Goal: Task Accomplishment & Management: Complete application form

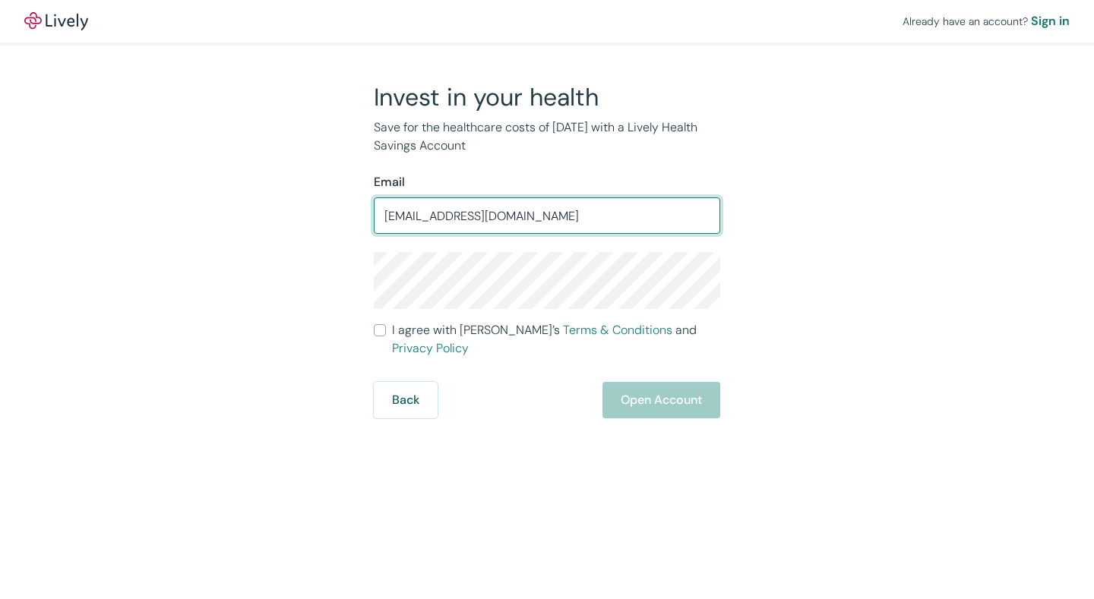
type input "jarrettgish4@gmail.com"
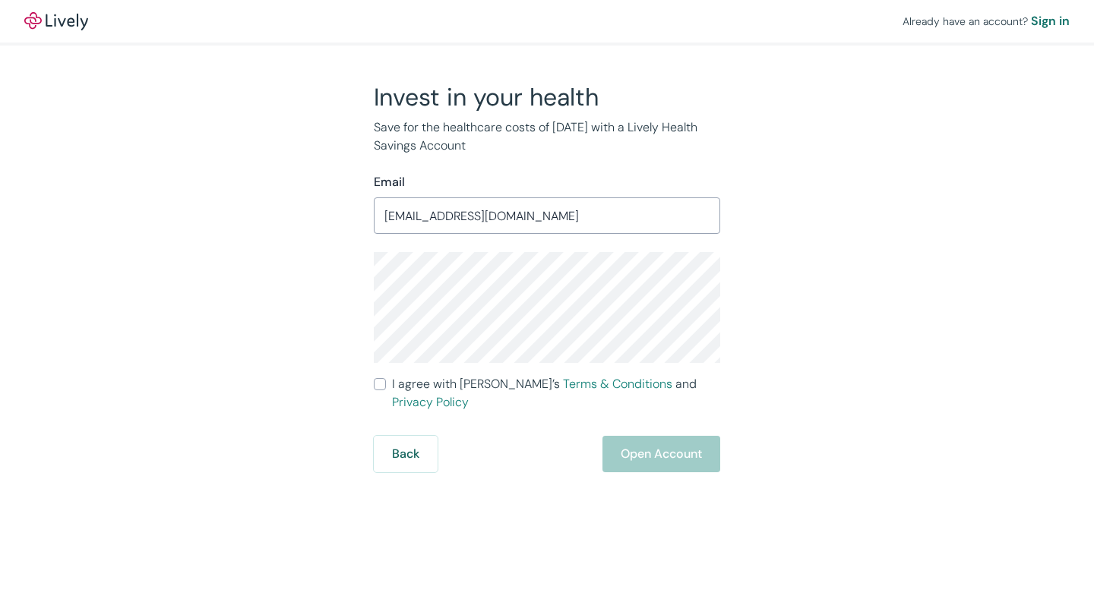
click at [376, 381] on input "I agree with Lively’s Terms & Conditions and Privacy Policy" at bounding box center [380, 384] width 12 height 12
checkbox input "true"
click at [628, 436] on button "Open Account" at bounding box center [661, 454] width 118 height 36
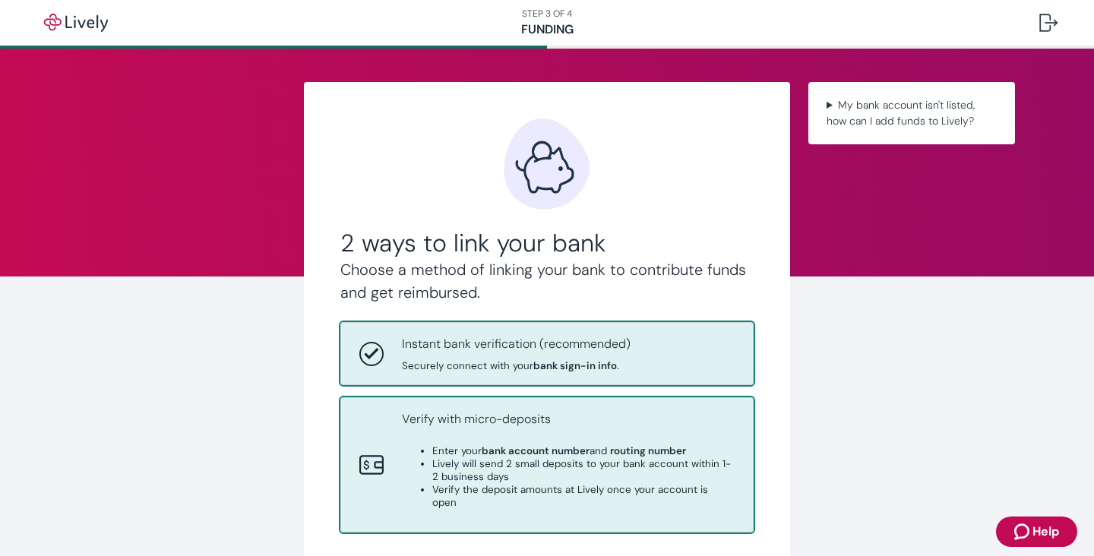
click at [588, 464] on li "Lively will send 2 small deposits to your bank account within 1-2 business days" at bounding box center [583, 470] width 302 height 26
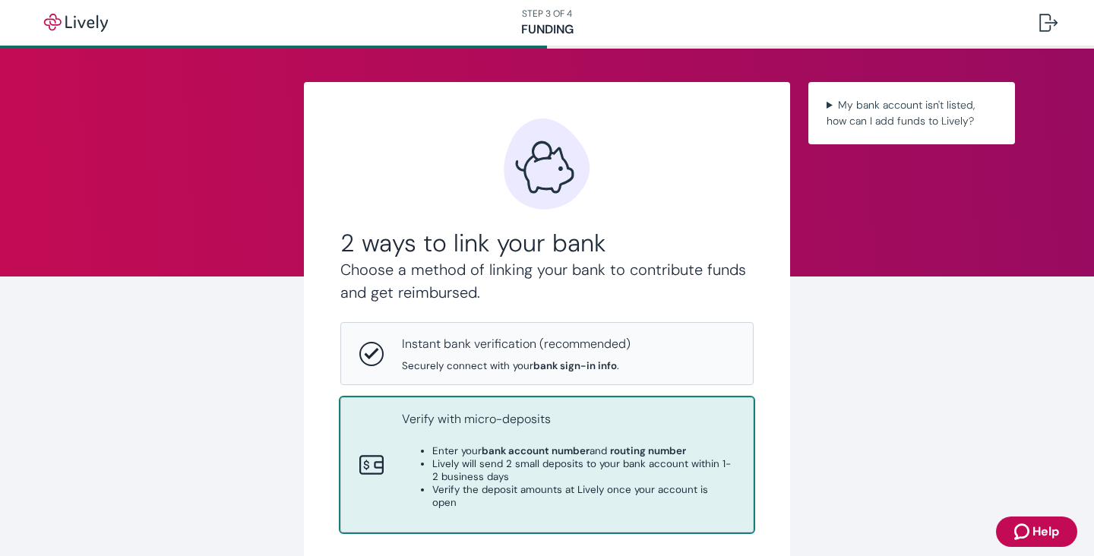
click at [558, 415] on p "Verify with micro-deposits" at bounding box center [568, 419] width 333 height 18
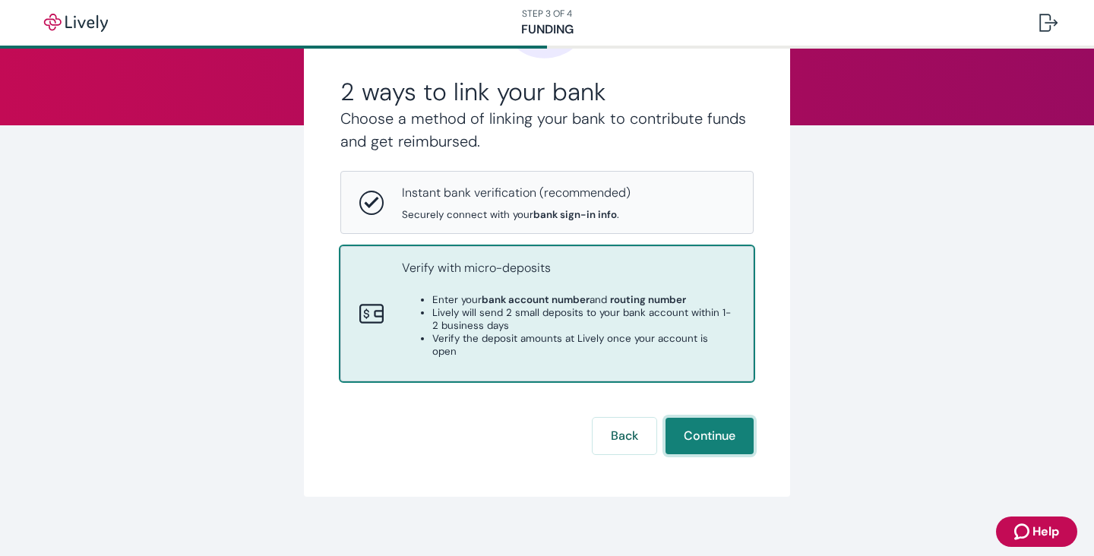
click at [709, 425] on button "Continue" at bounding box center [710, 436] width 88 height 36
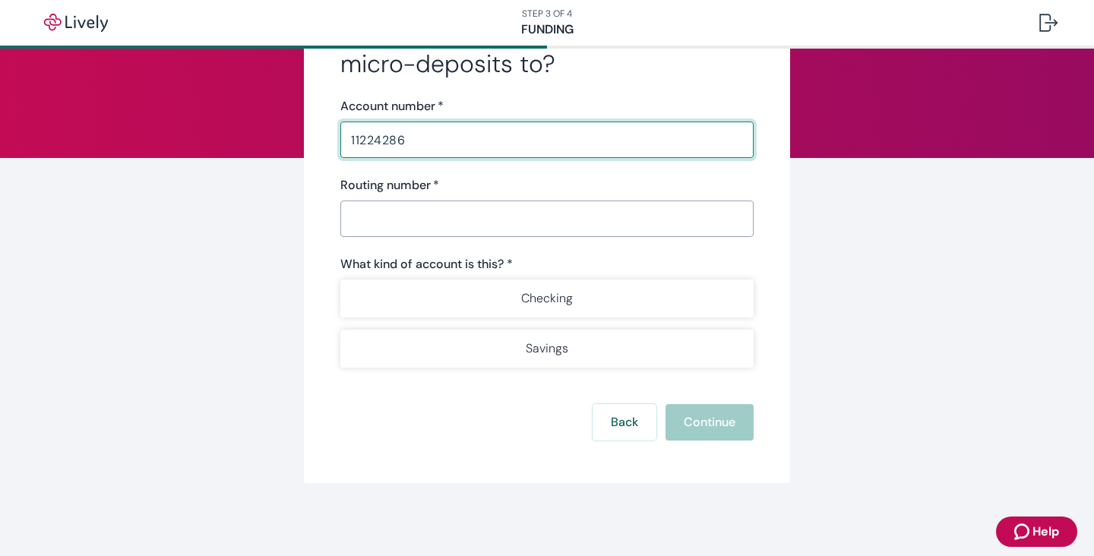
type input "11224286"
click at [410, 204] on input "Routing number   *" at bounding box center [546, 219] width 413 height 30
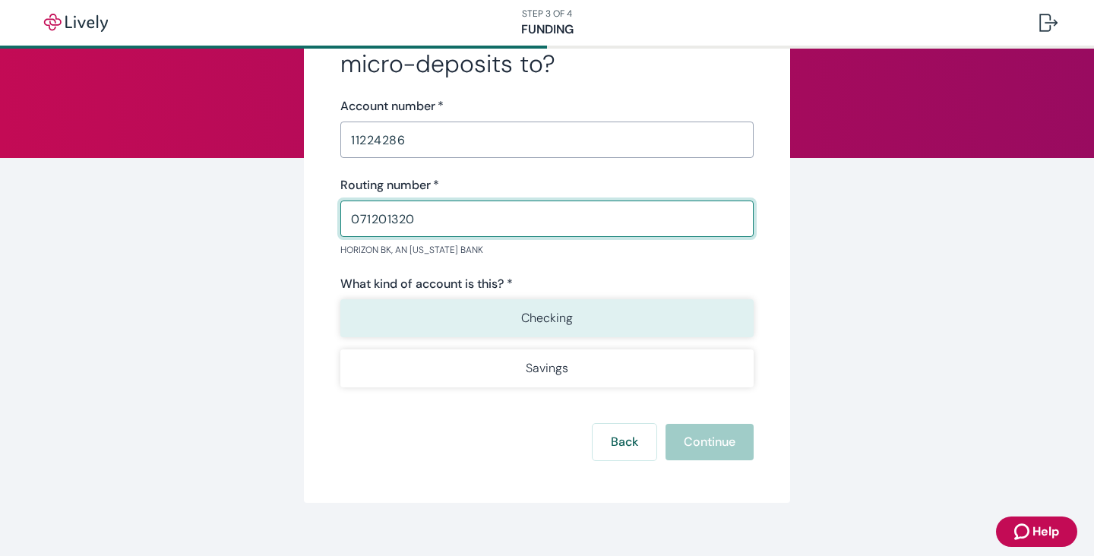
type input "071201320"
click at [454, 311] on button "Checking" at bounding box center [546, 318] width 413 height 38
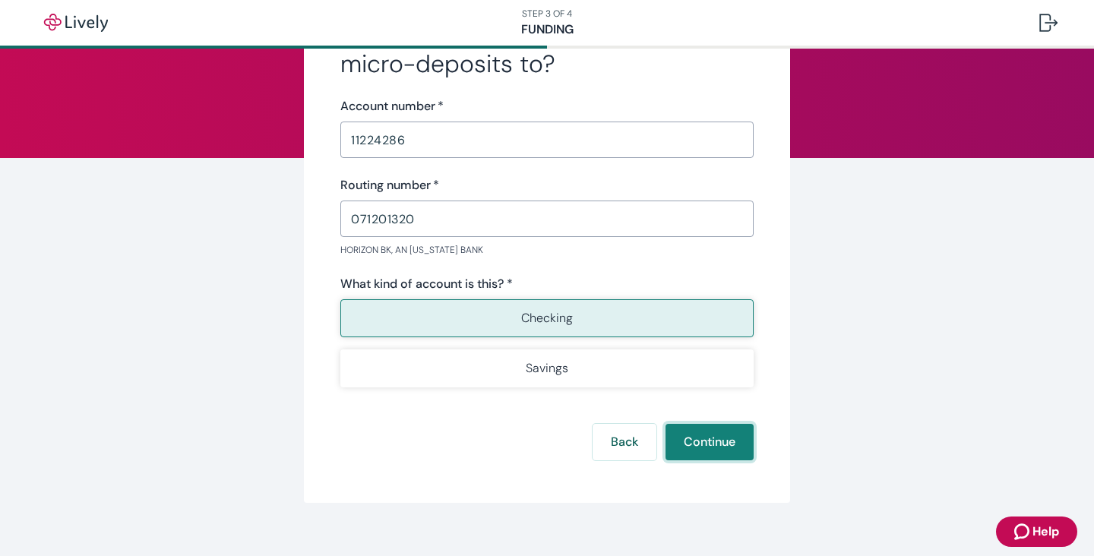
click at [705, 445] on button "Continue" at bounding box center [710, 442] width 88 height 36
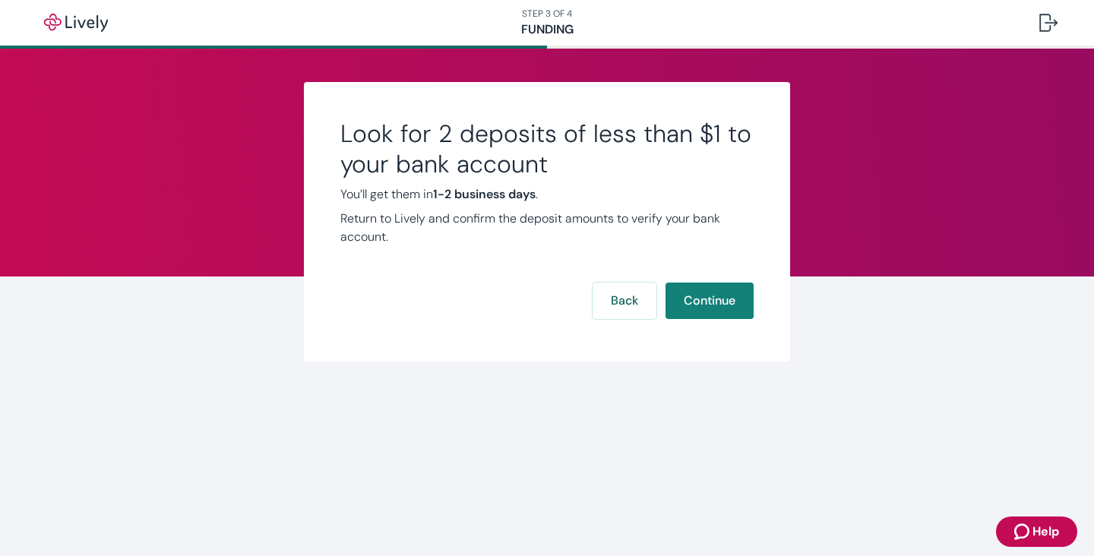
scroll to position [0, 0]
click at [724, 308] on button "Continue" at bounding box center [710, 301] width 88 height 36
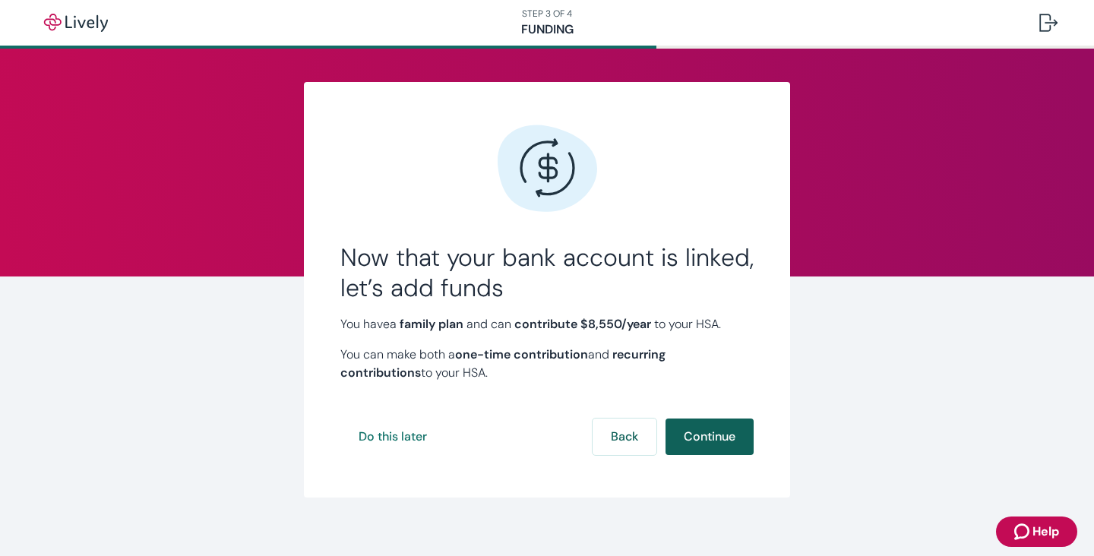
click at [705, 426] on button "Continue" at bounding box center [710, 437] width 88 height 36
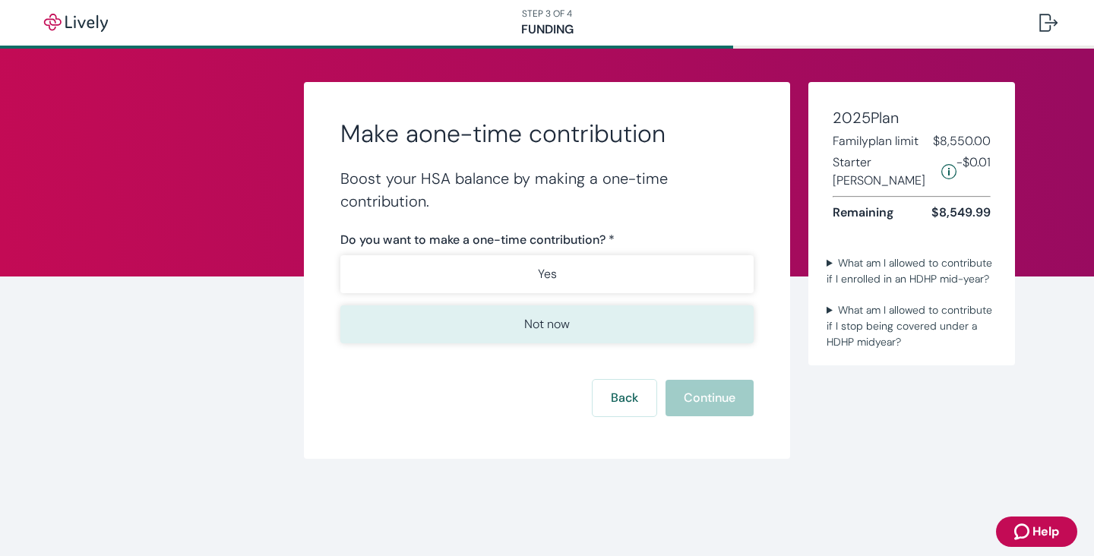
click at [582, 321] on button "Not now" at bounding box center [546, 324] width 413 height 38
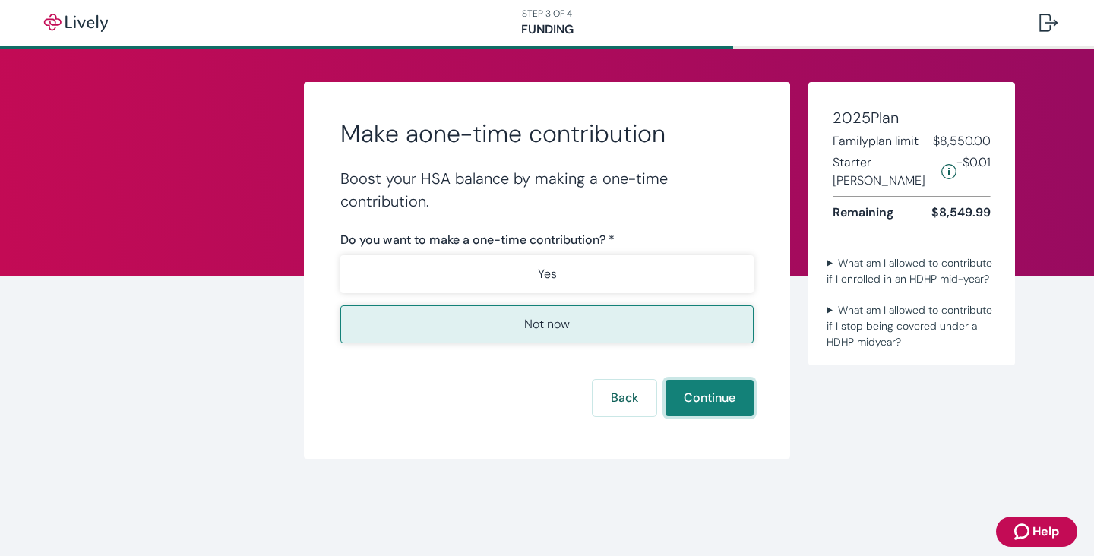
click at [707, 397] on button "Continue" at bounding box center [710, 398] width 88 height 36
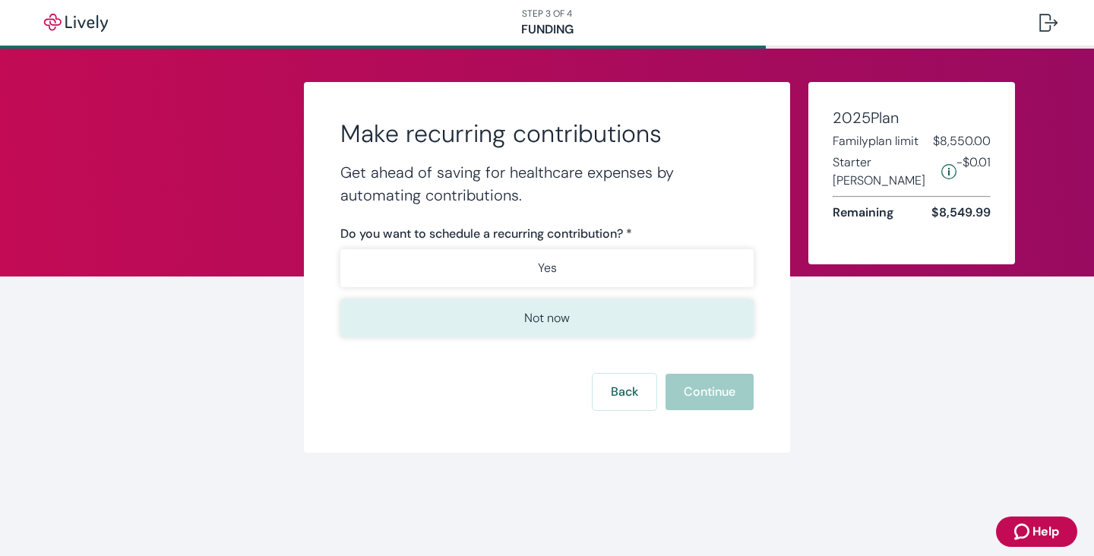
click at [640, 322] on button "Not now" at bounding box center [546, 318] width 413 height 38
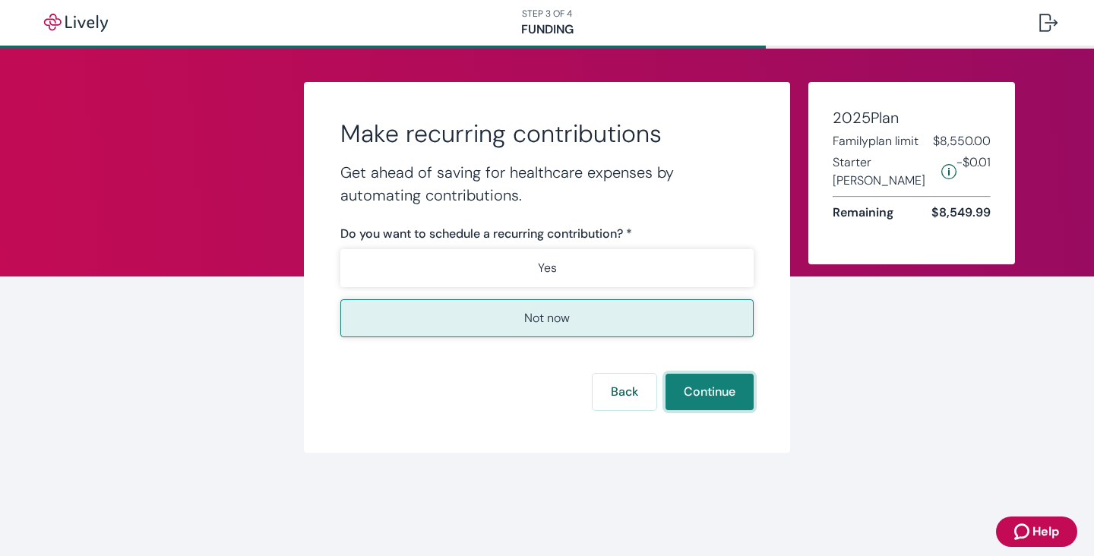
click at [704, 385] on button "Continue" at bounding box center [710, 392] width 88 height 36
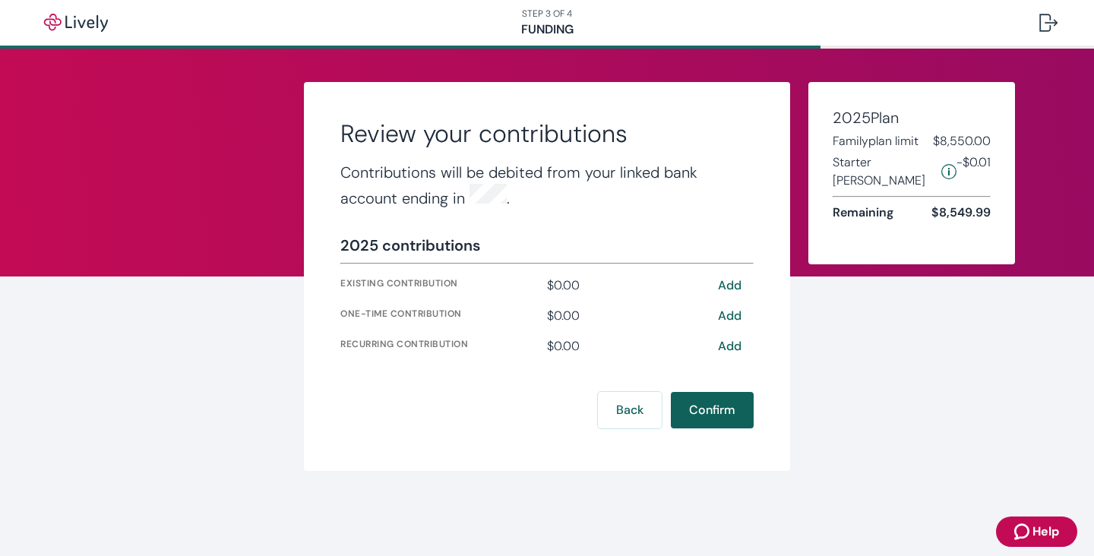
click at [700, 401] on button "Confirm" at bounding box center [712, 410] width 83 height 36
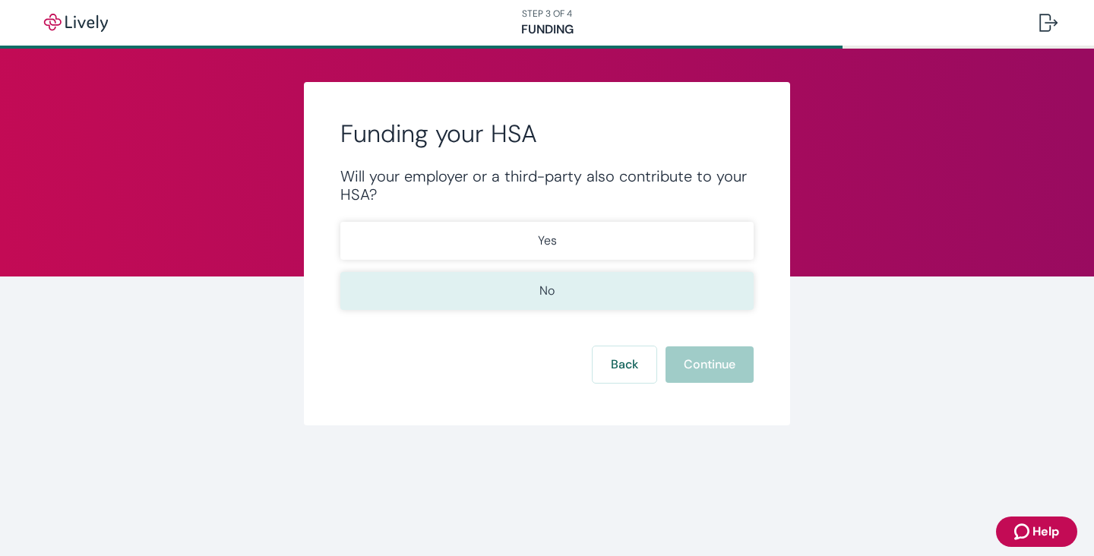
click at [651, 291] on button "No" at bounding box center [546, 291] width 413 height 38
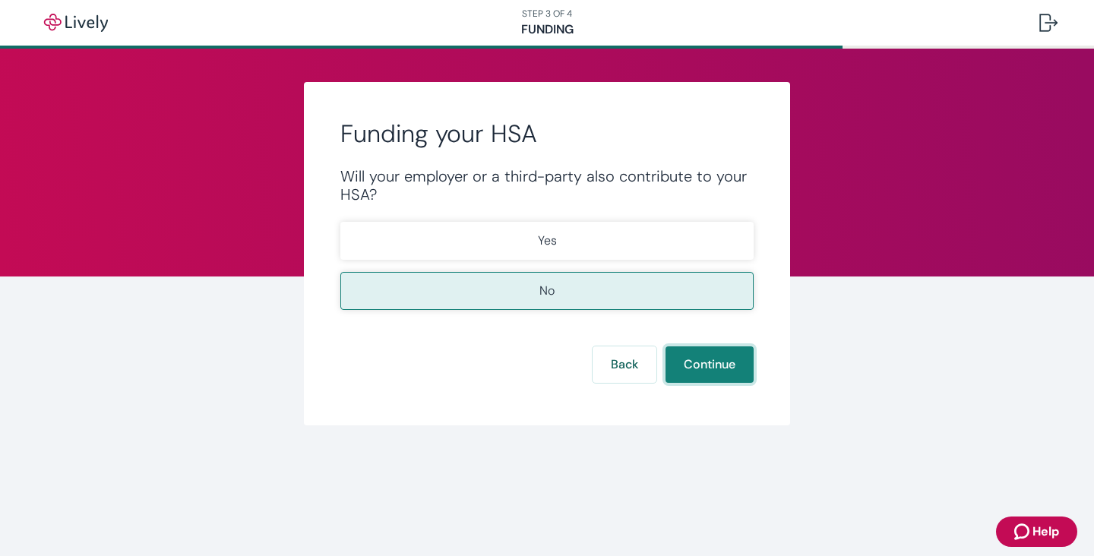
click at [705, 360] on button "Continue" at bounding box center [710, 364] width 88 height 36
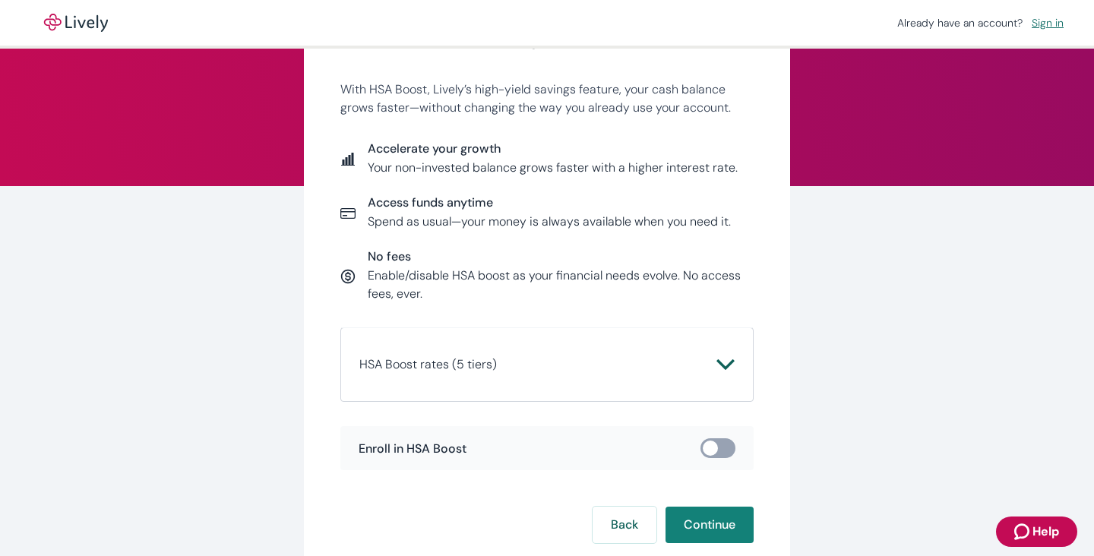
scroll to position [122, 0]
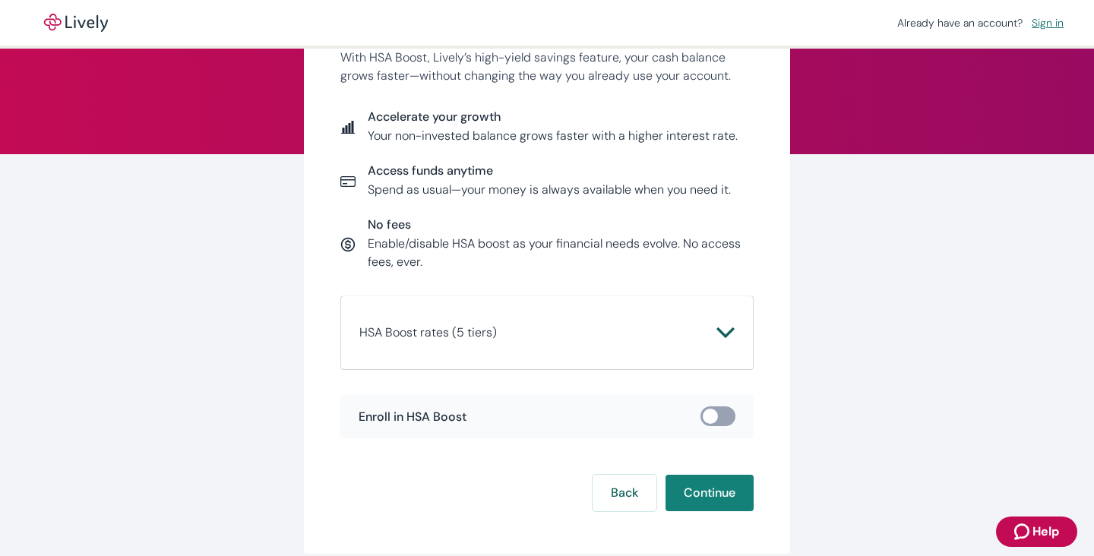
click at [726, 348] on button "HSA Boost rates (5 tiers)" at bounding box center [546, 333] width 375 height 36
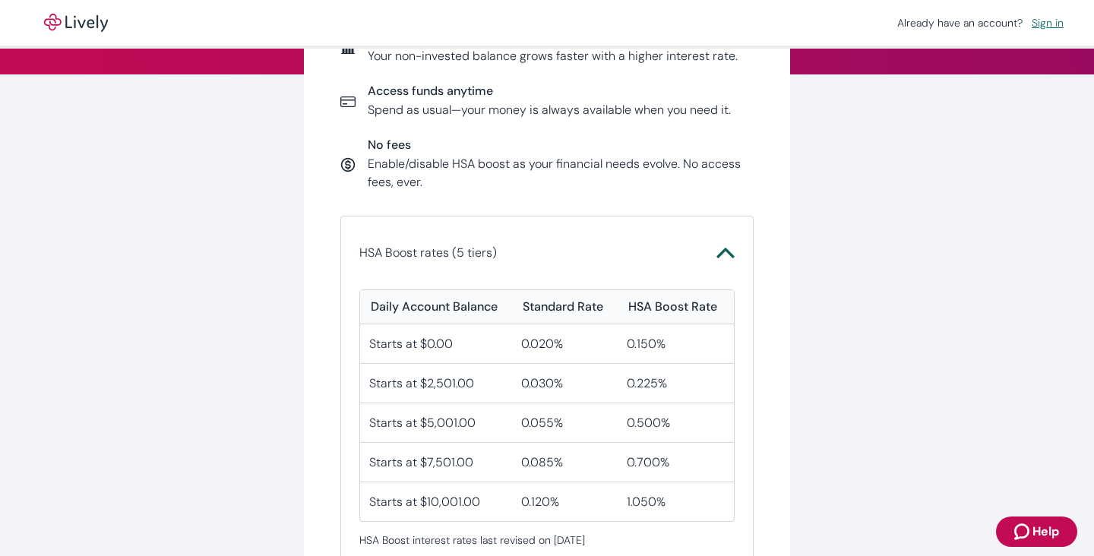
scroll to position [255, 0]
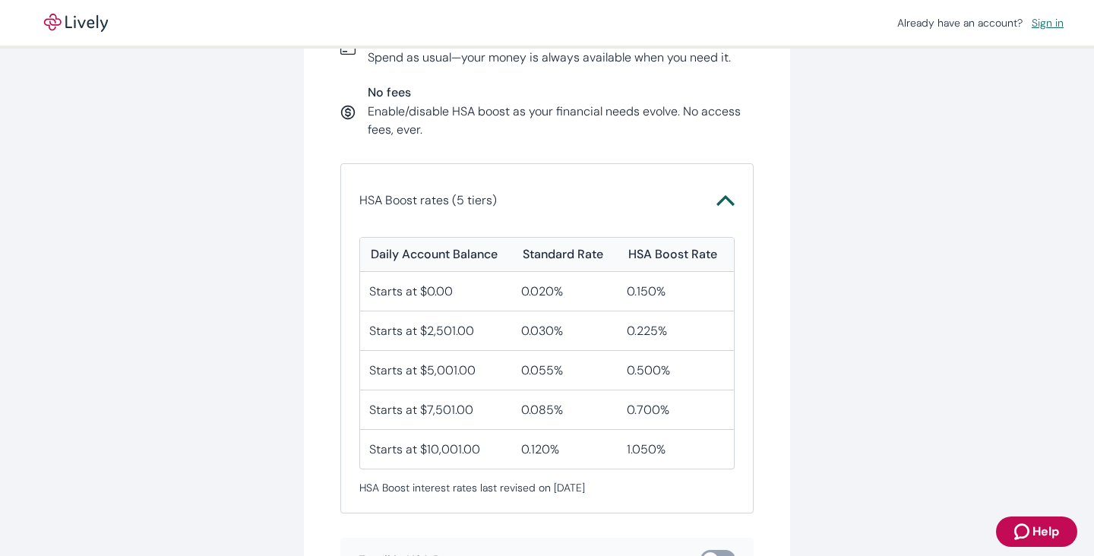
click at [729, 194] on icon "Chevron icon" at bounding box center [725, 200] width 18 height 18
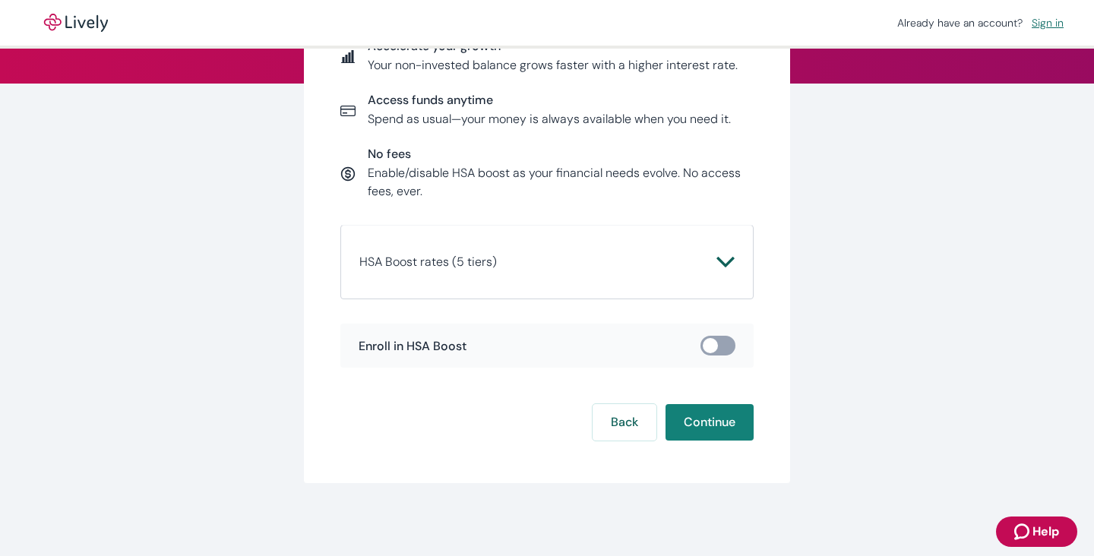
scroll to position [192, 0]
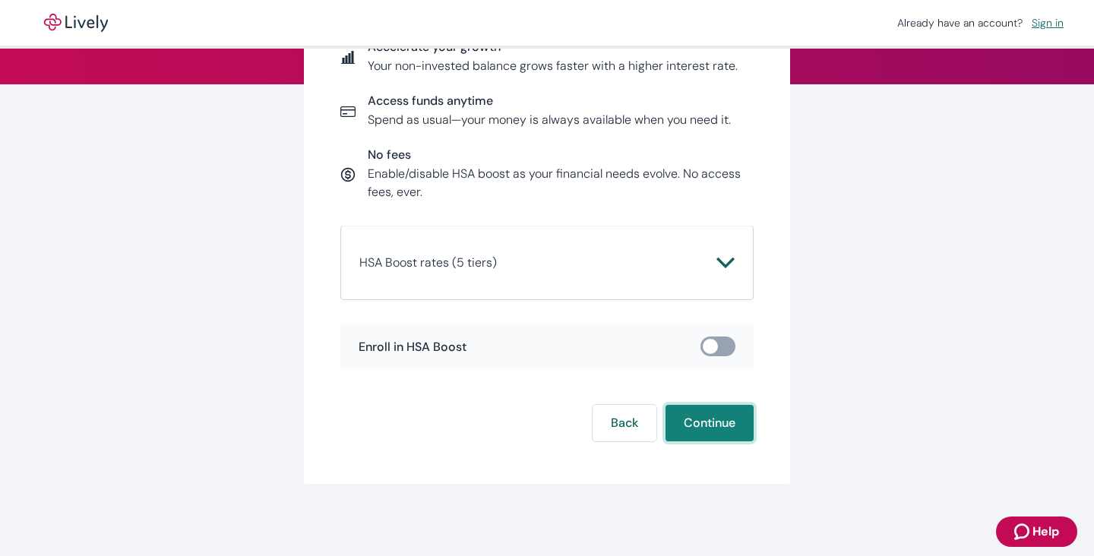
click at [700, 430] on button "Continue" at bounding box center [710, 423] width 88 height 36
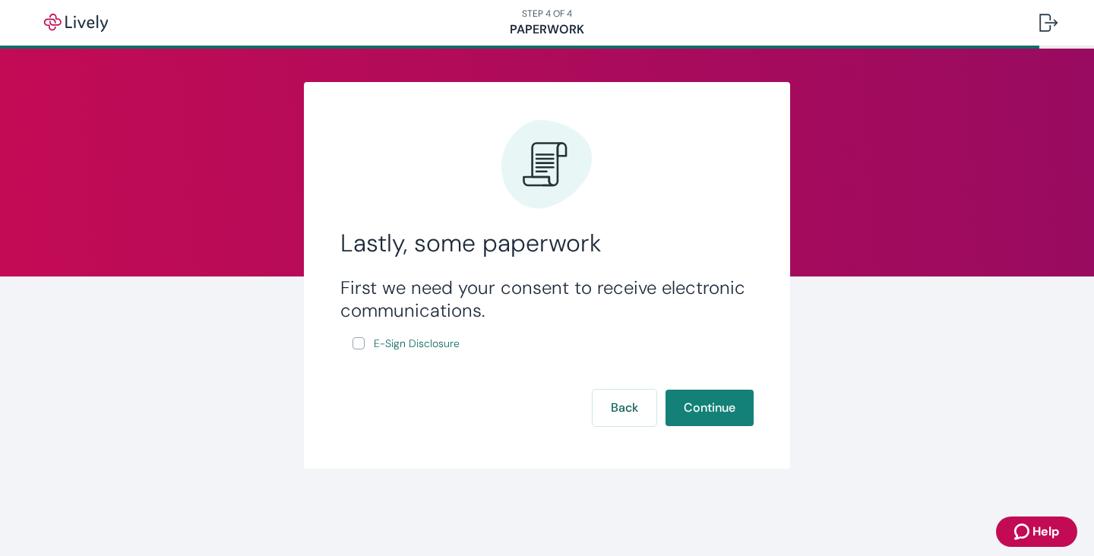
click at [361, 342] on input "E-Sign Disclosure" at bounding box center [359, 343] width 12 height 12
checkbox input "true"
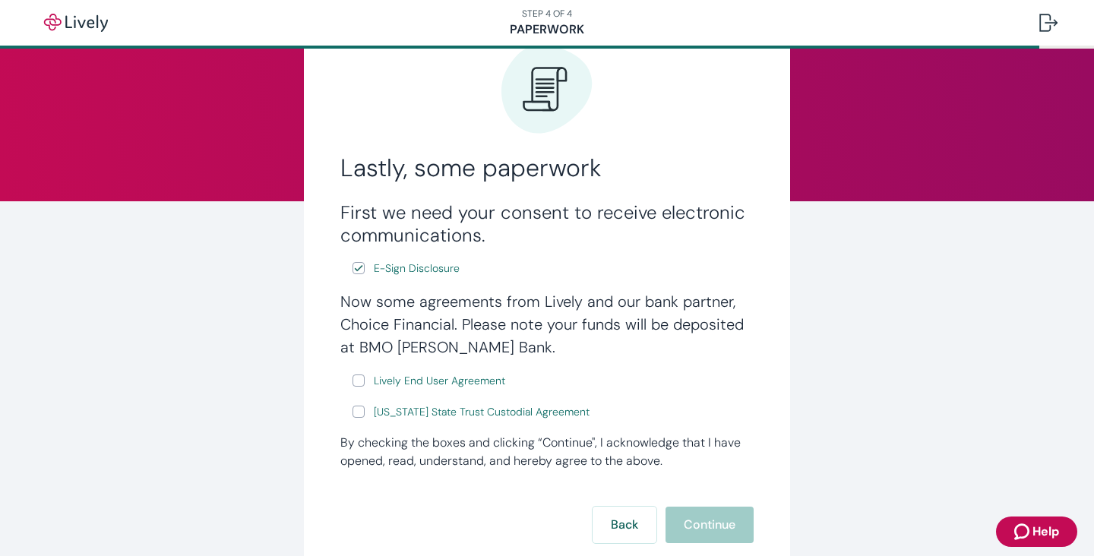
scroll to position [81, 0]
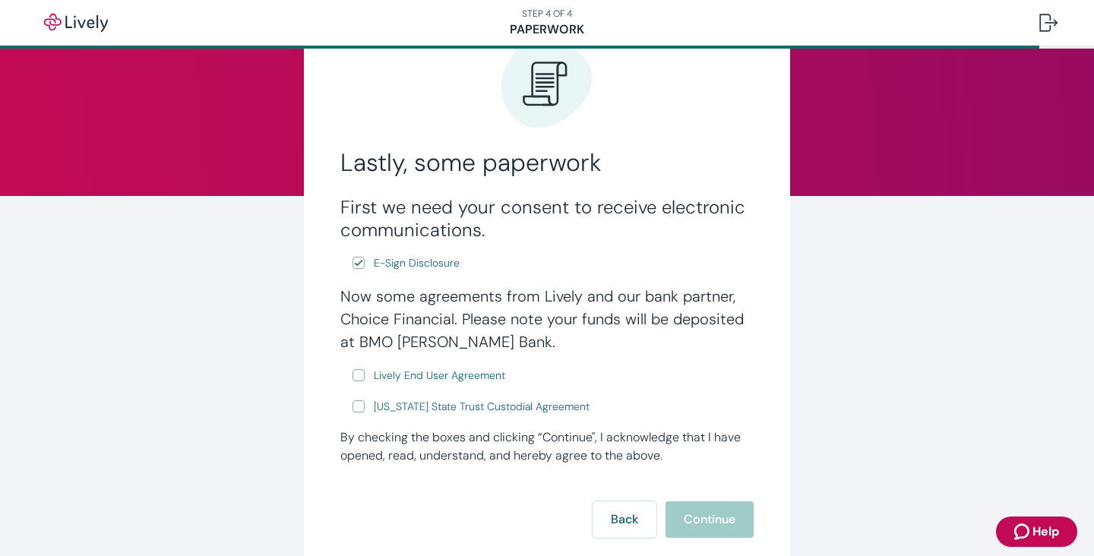
click at [360, 379] on input "Lively End User Agreement" at bounding box center [359, 375] width 12 height 12
checkbox input "true"
click at [353, 403] on input "[US_STATE] State Trust Custodial Agreement" at bounding box center [359, 406] width 12 height 12
checkbox input "true"
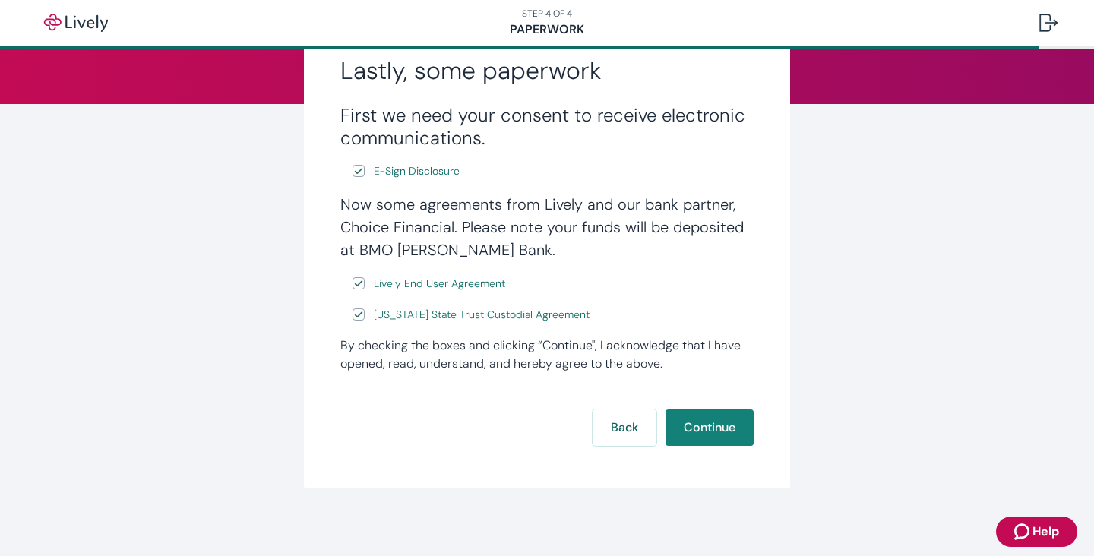
scroll to position [179, 0]
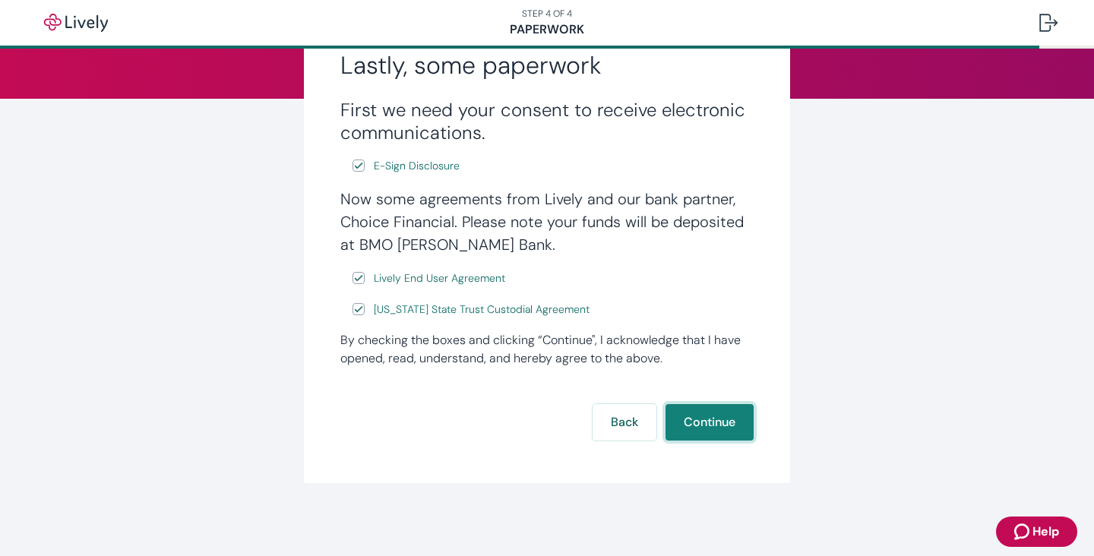
click at [707, 418] on button "Continue" at bounding box center [710, 422] width 88 height 36
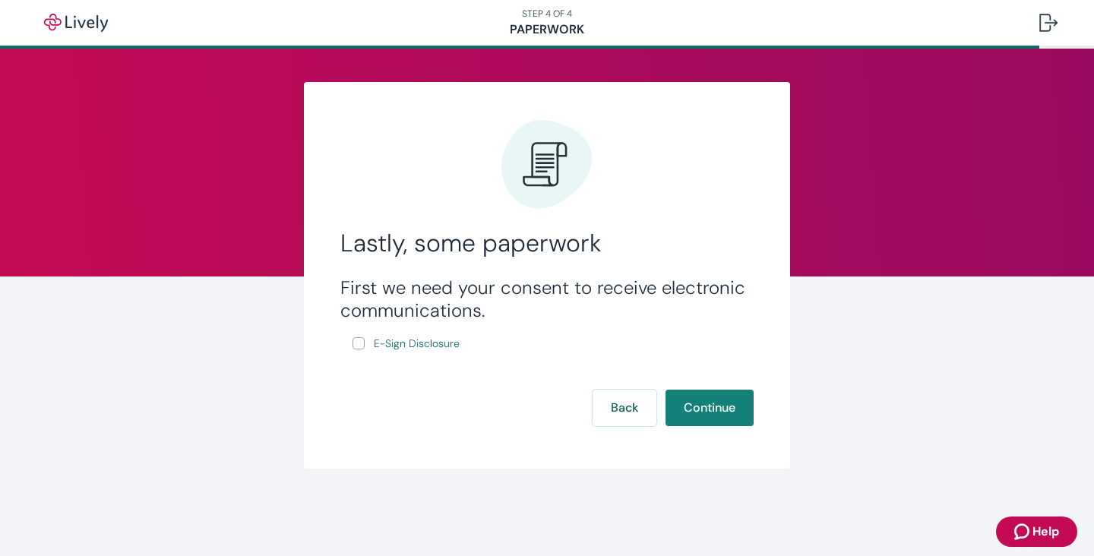
click at [358, 343] on input "E-Sign Disclosure" at bounding box center [359, 343] width 12 height 12
checkbox input "true"
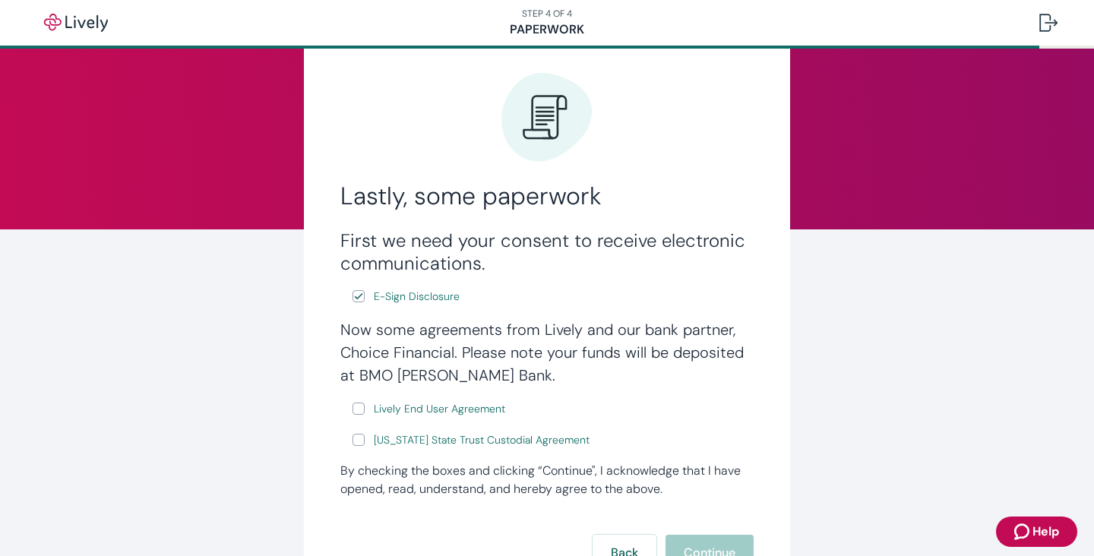
scroll to position [58, 0]
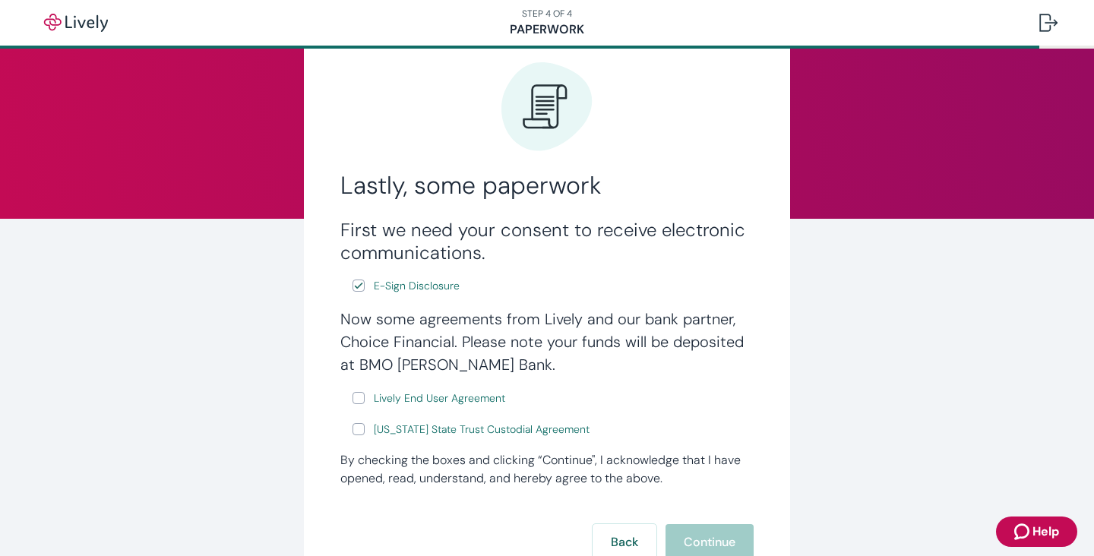
click at [357, 398] on input "Lively End User Agreement" at bounding box center [359, 398] width 12 height 12
checkbox input "true"
click at [356, 426] on input "[US_STATE] State Trust Custodial Agreement" at bounding box center [359, 429] width 12 height 12
checkbox input "true"
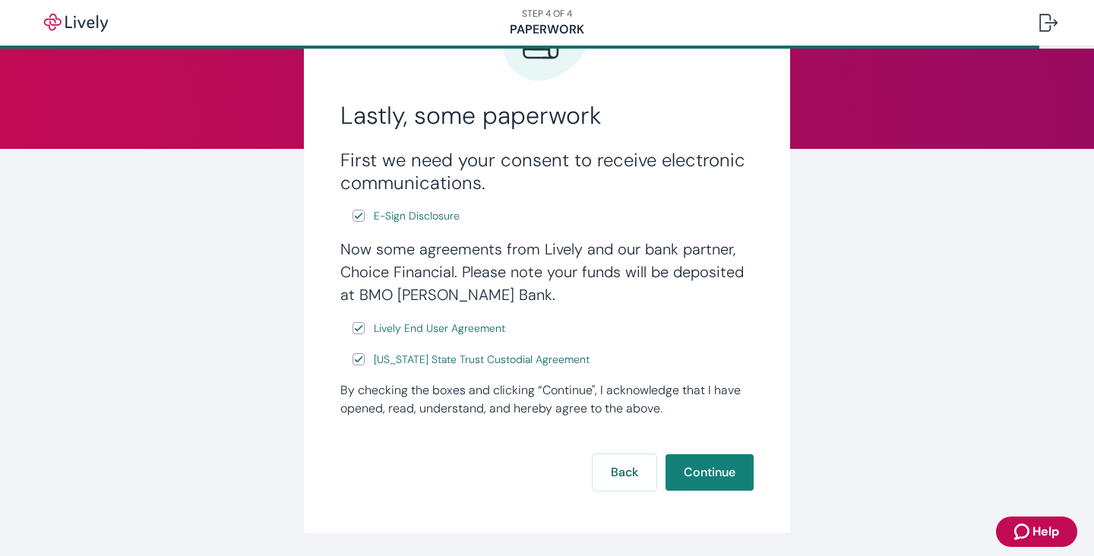
scroll to position [144, 0]
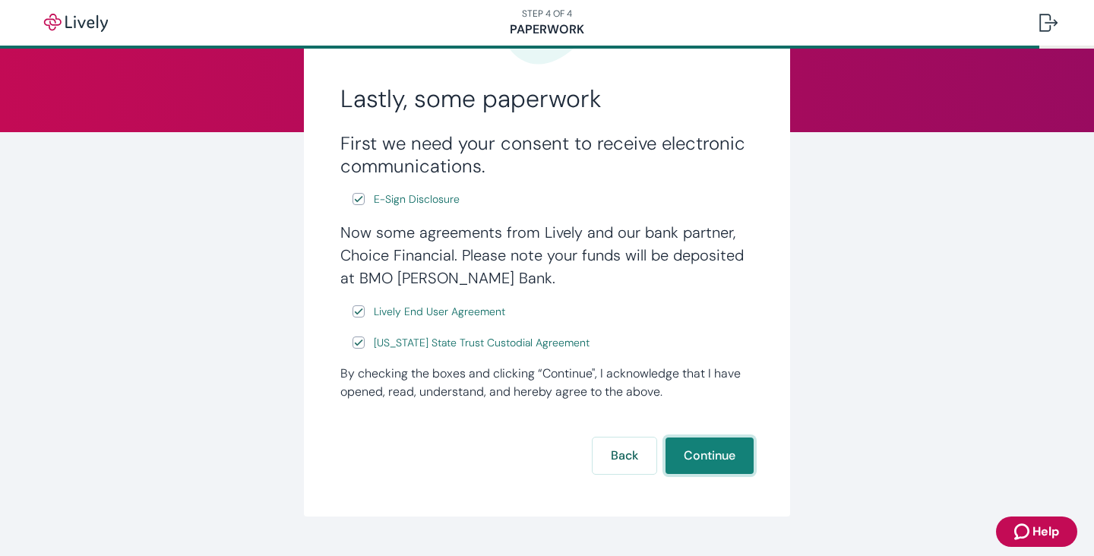
click at [688, 451] on button "Continue" at bounding box center [710, 456] width 88 height 36
